Goal: Task Accomplishment & Management: Manage account settings

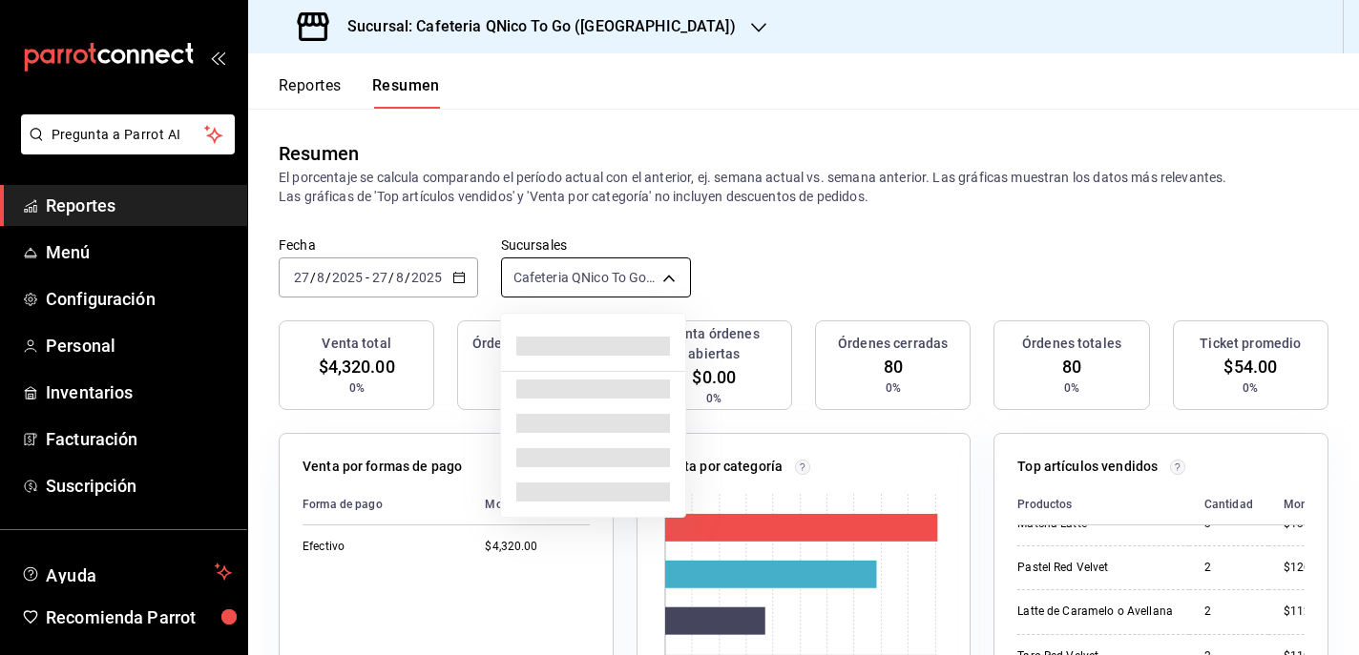
click at [663, 269] on body "Pregunta a Parrot AI Reportes Menú Configuración Personal Inventarios Facturaci…" at bounding box center [679, 327] width 1359 height 655
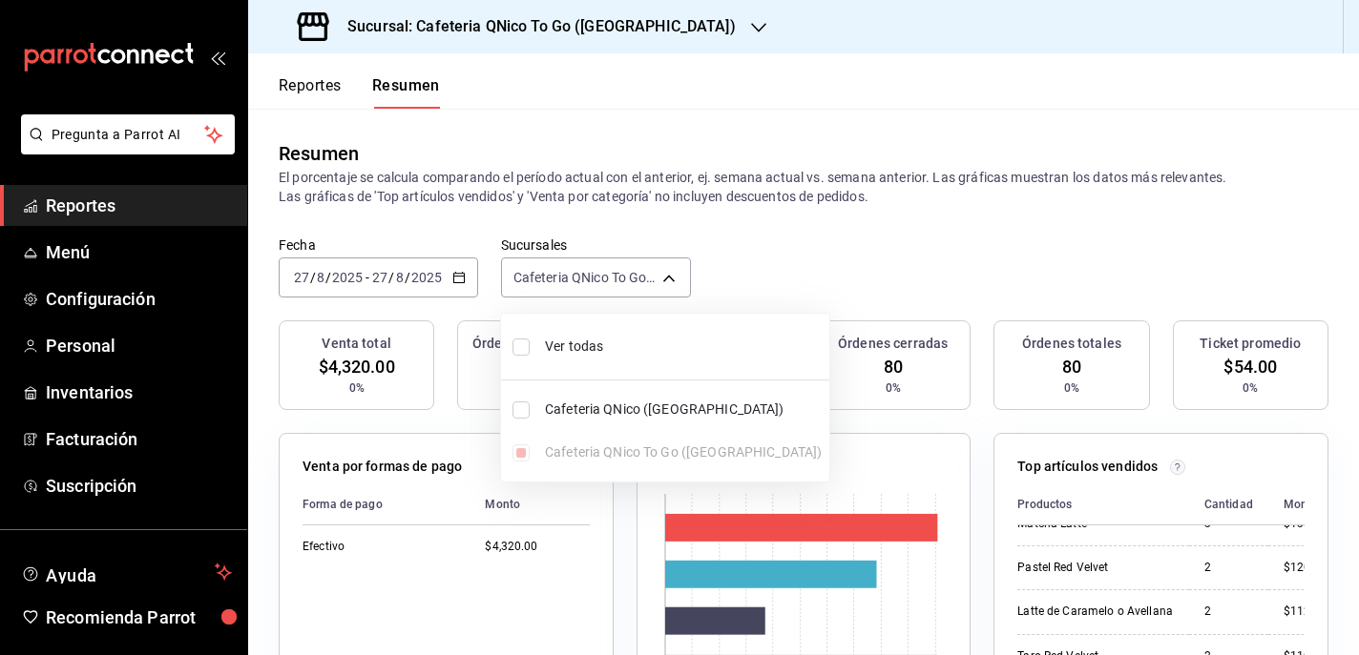
click at [587, 408] on span "Cafeteria QNico ([GEOGRAPHIC_DATA])" at bounding box center [683, 410] width 277 height 20
type input "[object Object],[object Object]"
checkbox input "true"
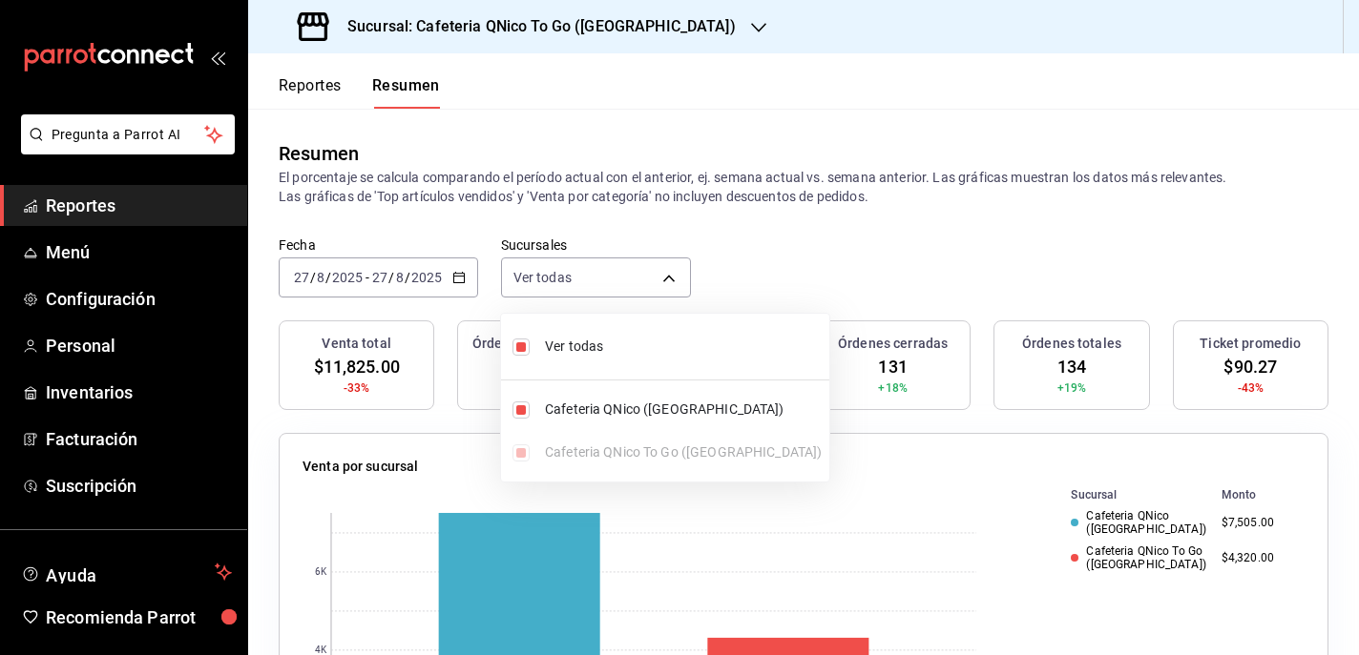
click at [786, 258] on div at bounding box center [679, 327] width 1359 height 655
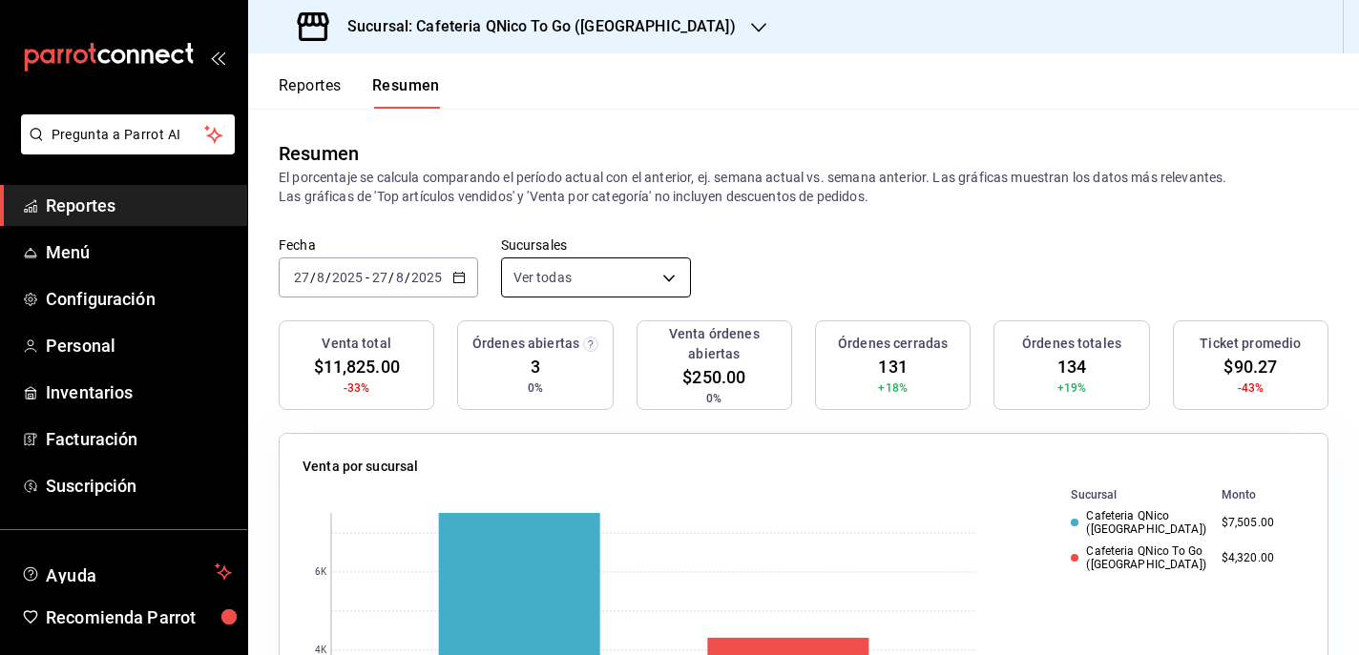
click at [669, 270] on body "Pregunta a Parrot AI Reportes Menú Configuración Personal Inventarios Facturaci…" at bounding box center [679, 327] width 1359 height 655
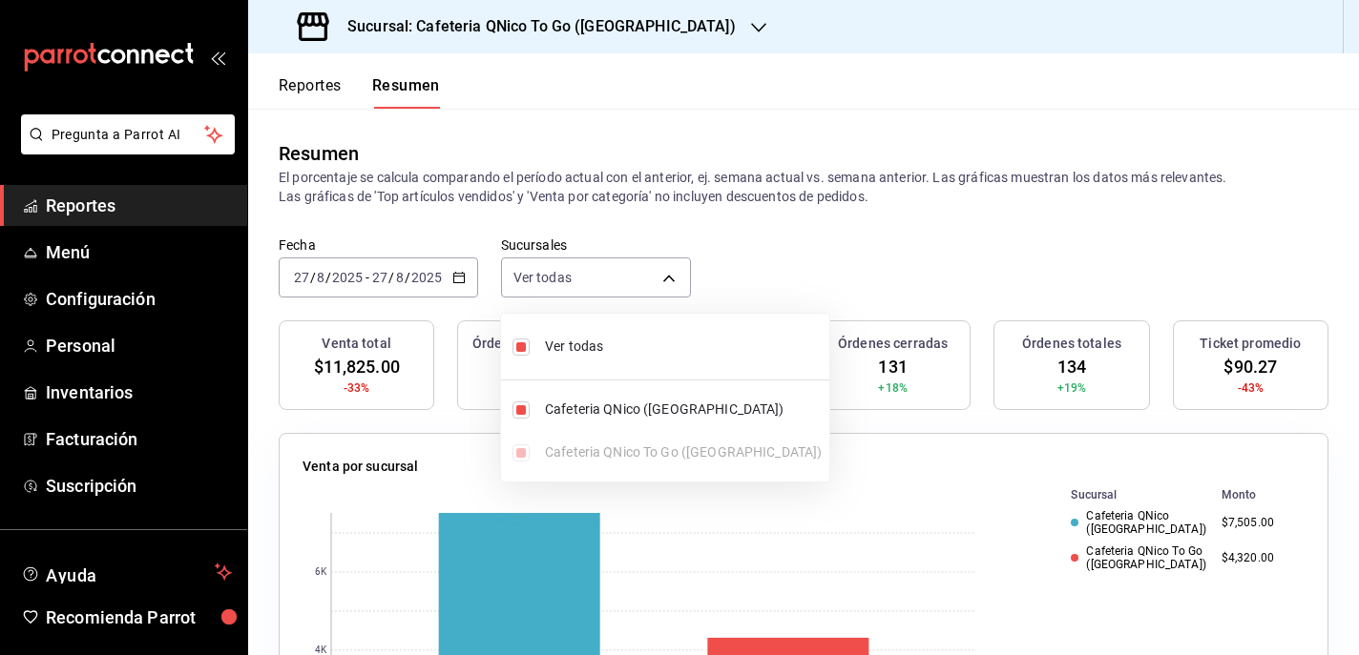
click at [522, 410] on input "checkbox" at bounding box center [520, 410] width 17 height 17
checkbox input "false"
type input "[object Object]"
checkbox input "false"
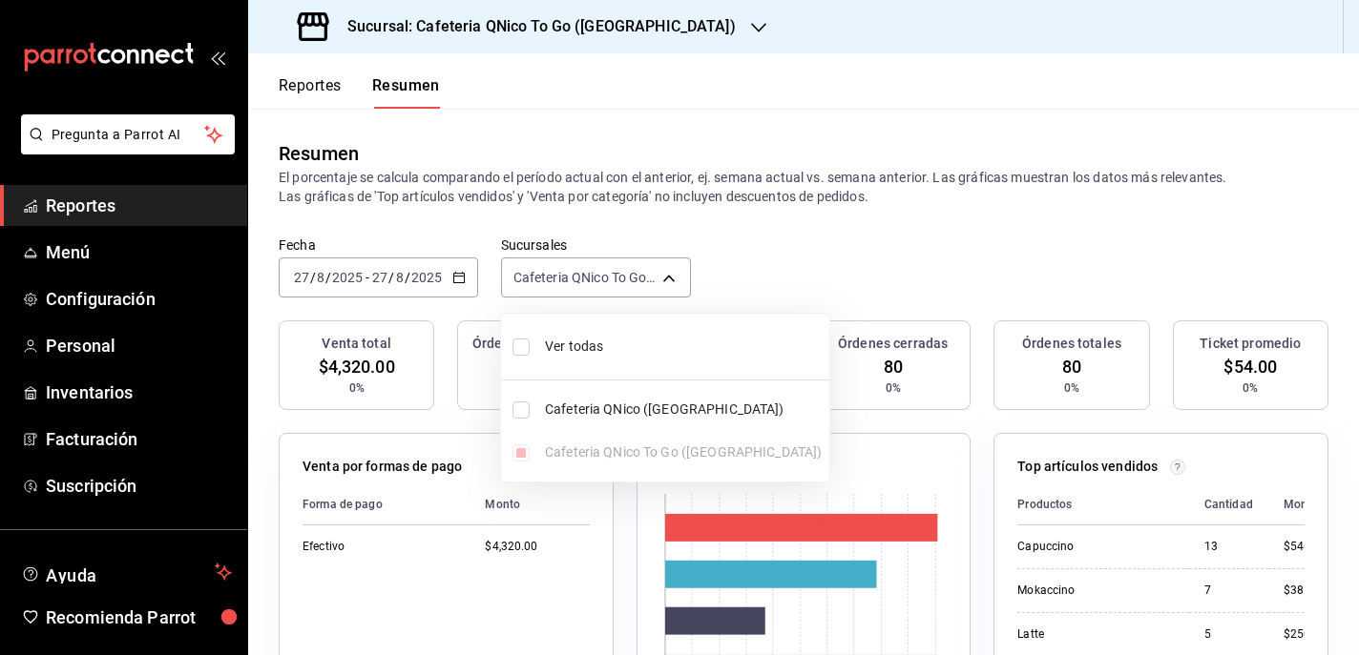
click at [742, 182] on div at bounding box center [679, 327] width 1359 height 655
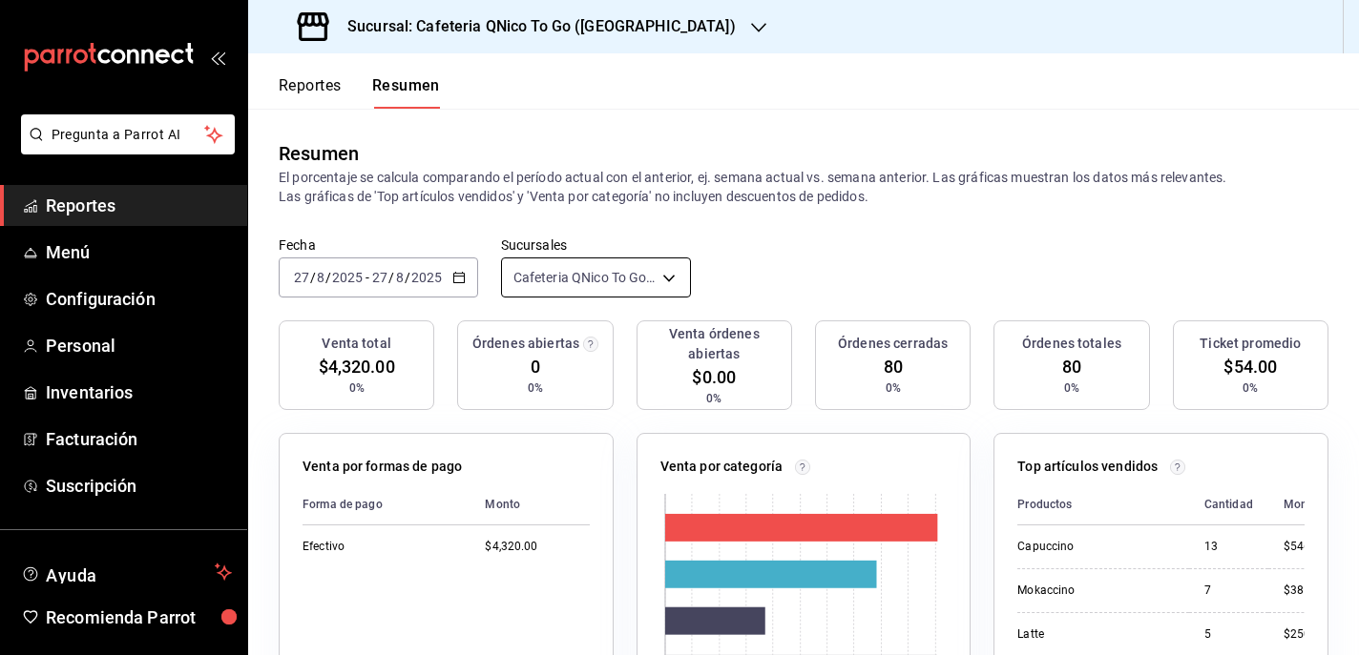
click at [661, 281] on body "Pregunta a Parrot AI Reportes Menú Configuración Personal Inventarios Facturaci…" at bounding box center [679, 327] width 1359 height 655
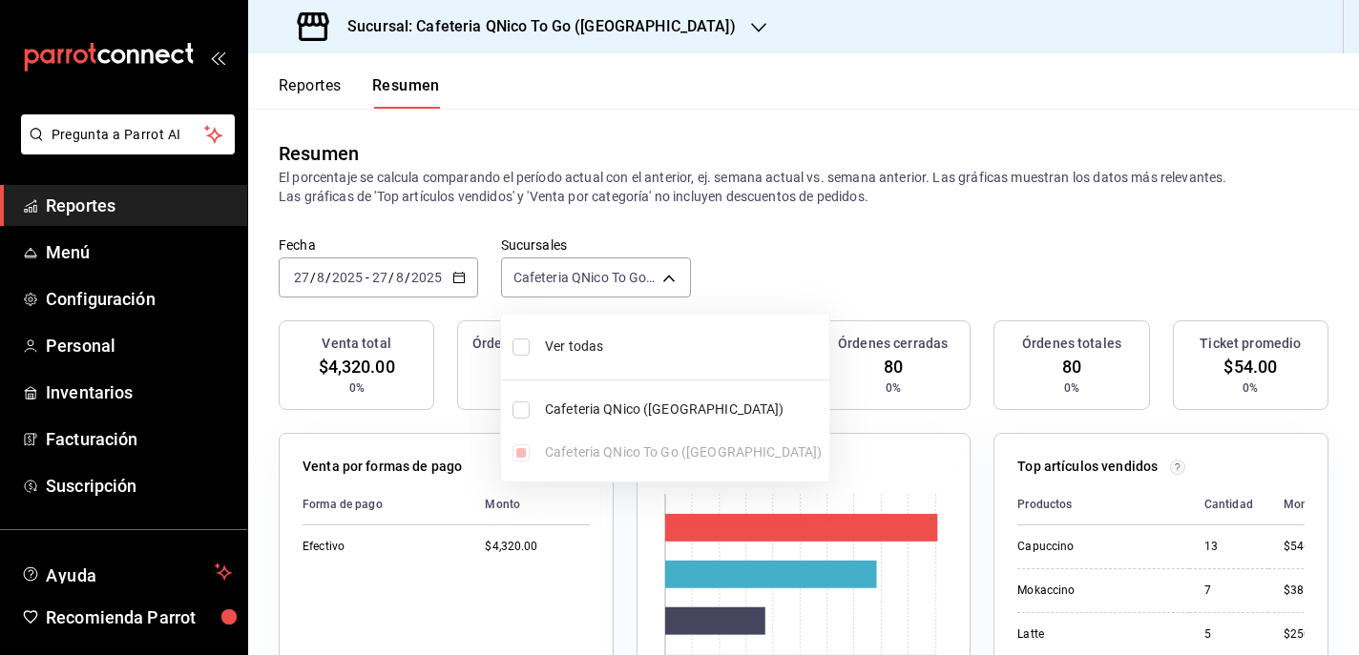
click at [490, 32] on div at bounding box center [679, 327] width 1359 height 655
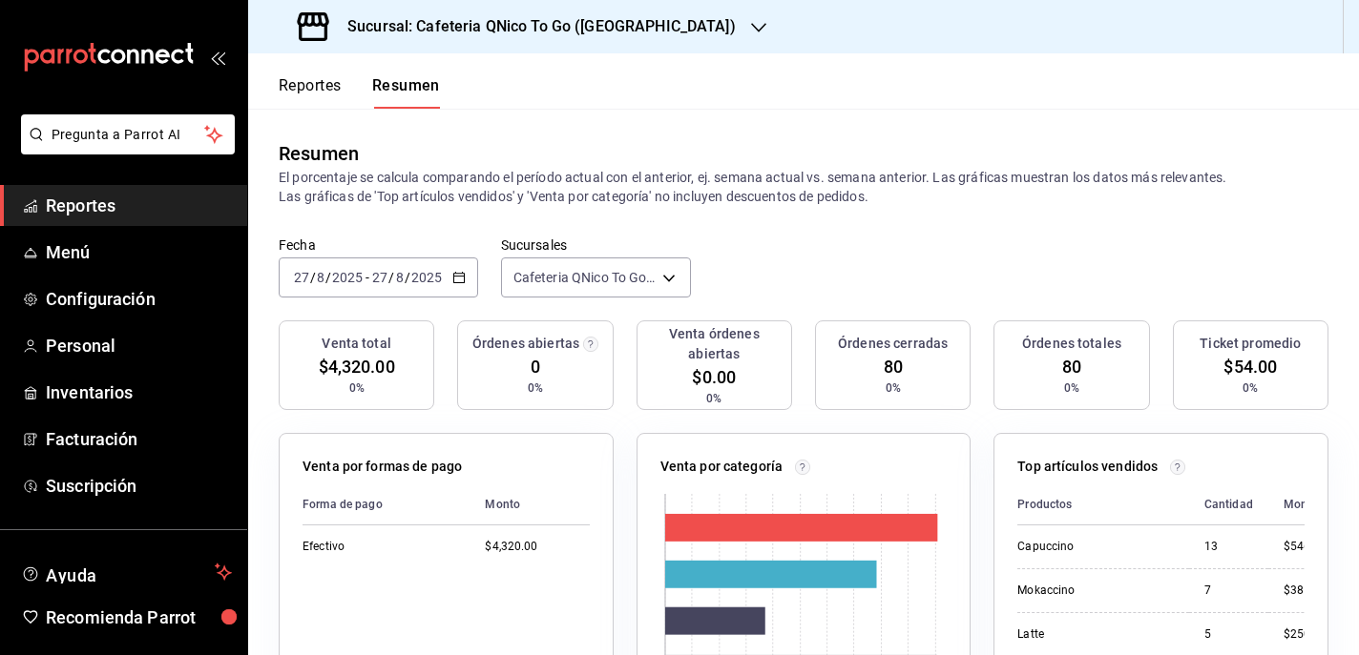
click at [751, 26] on icon "button" at bounding box center [758, 27] width 15 height 15
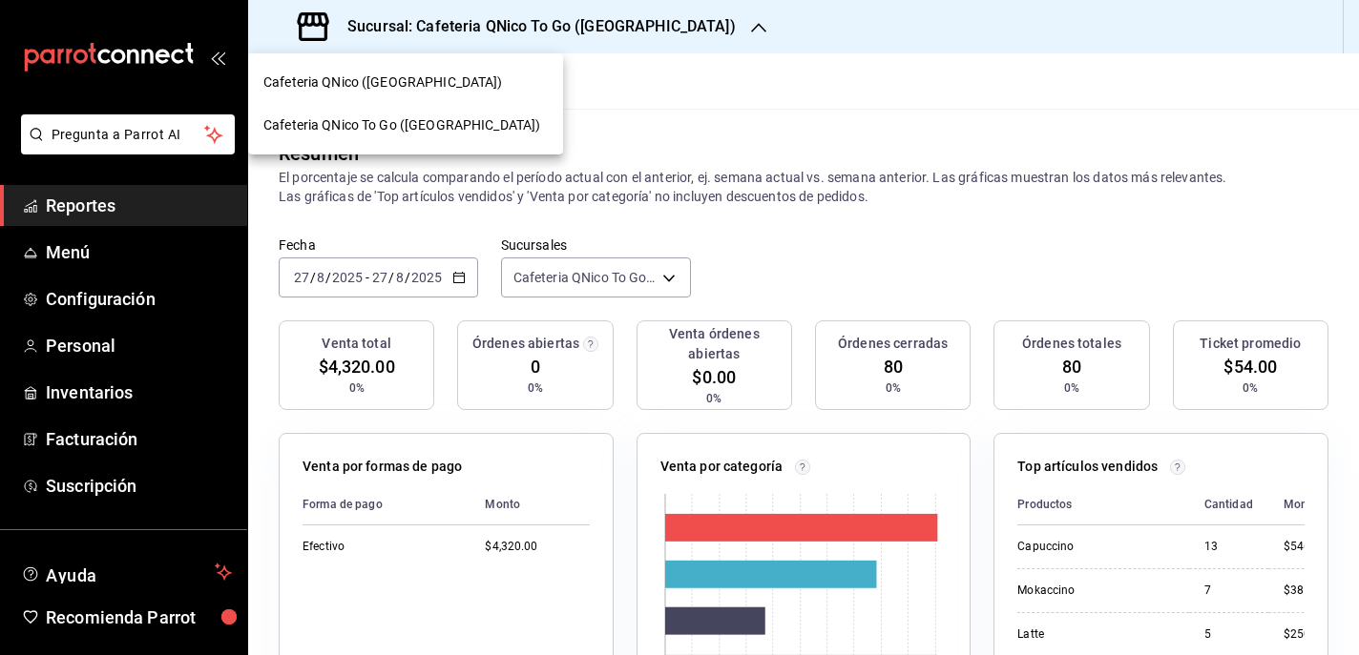
click at [387, 86] on span "Cafeteria QNico ([GEOGRAPHIC_DATA])" at bounding box center [382, 83] width 239 height 20
